Goal: Check status: Check status

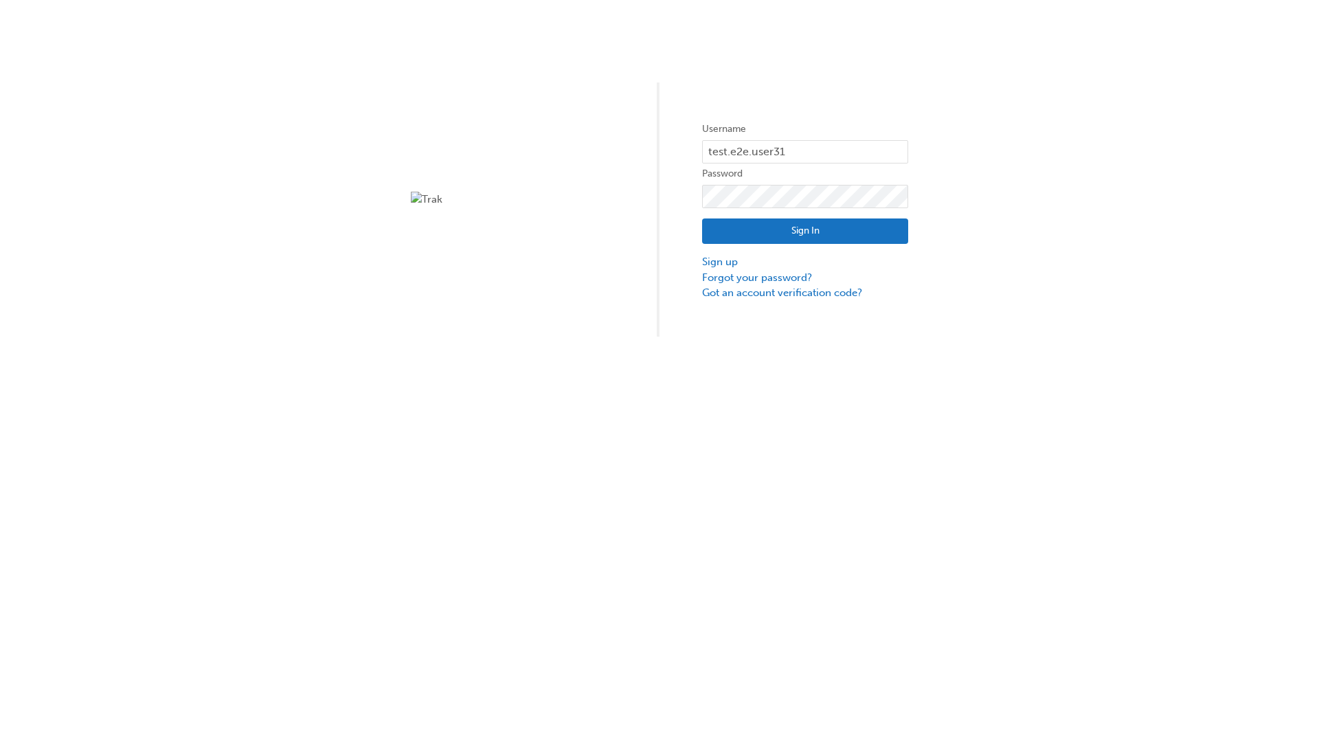
type input "test.e2e.user31"
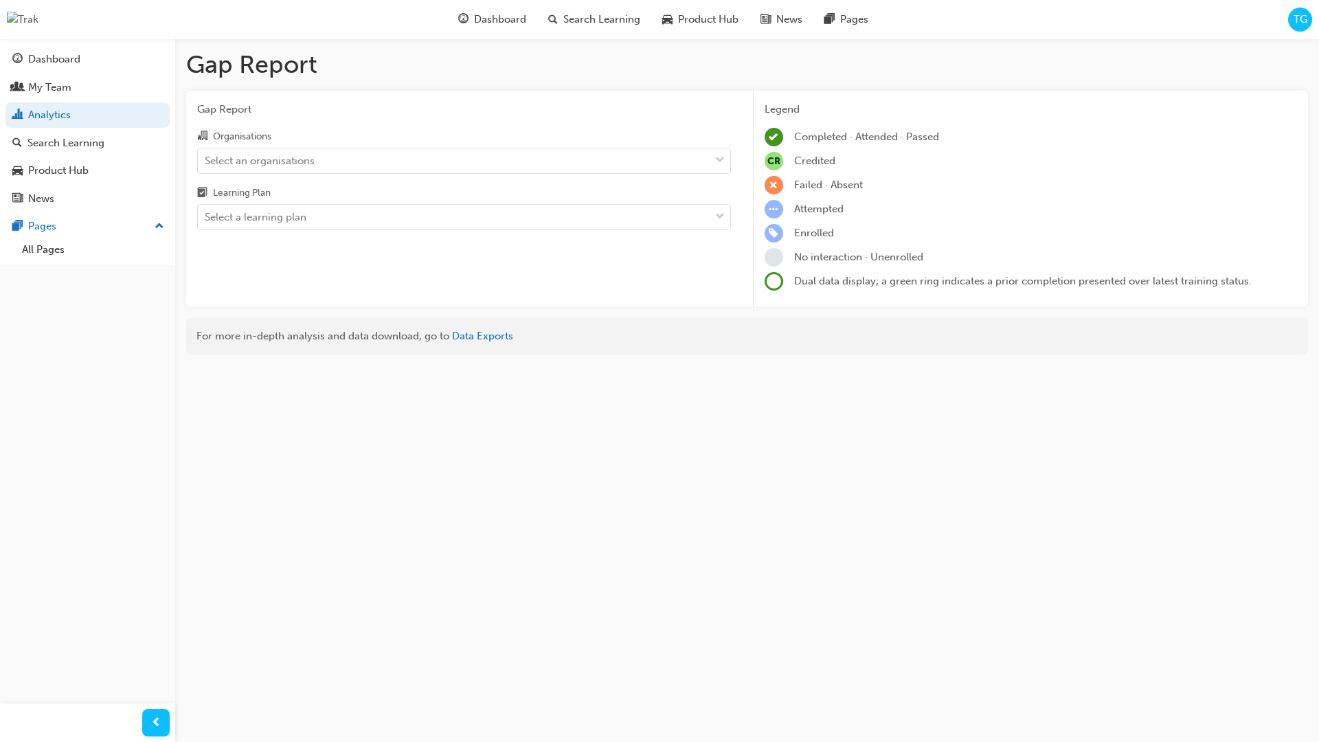
click at [206, 160] on input "Organisations Select an organisations" at bounding box center [205, 160] width 1 height 12
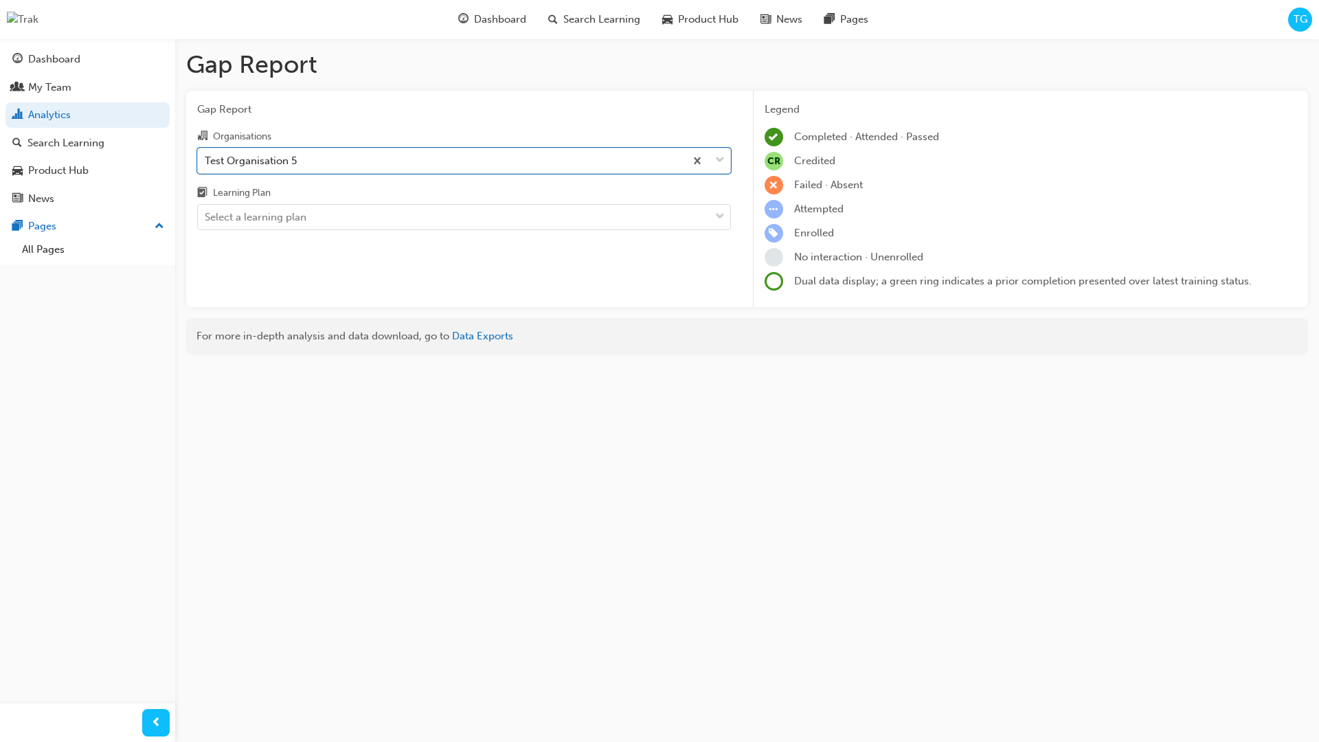
click at [206, 217] on input "Learning Plan Select a learning plan" at bounding box center [205, 217] width 1 height 12
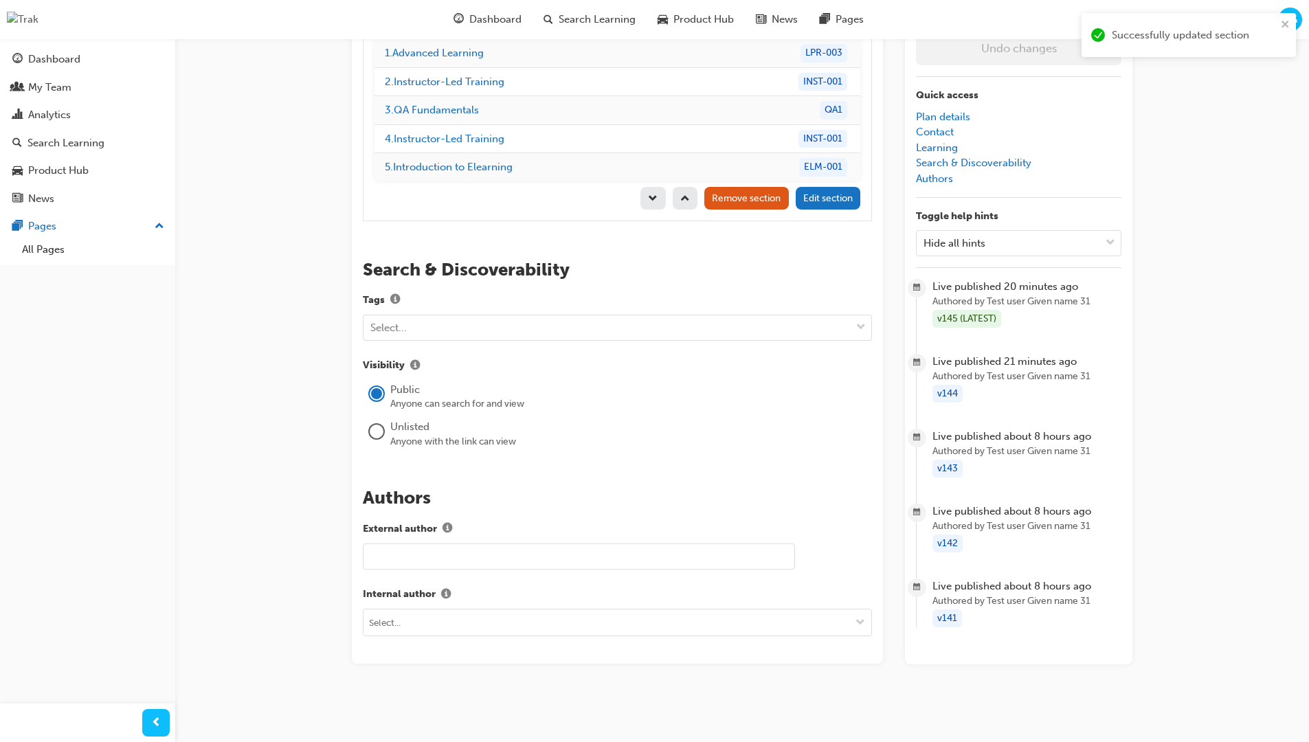
scroll to position [194, 0]
